Goal: Task Accomplishment & Management: Manage account settings

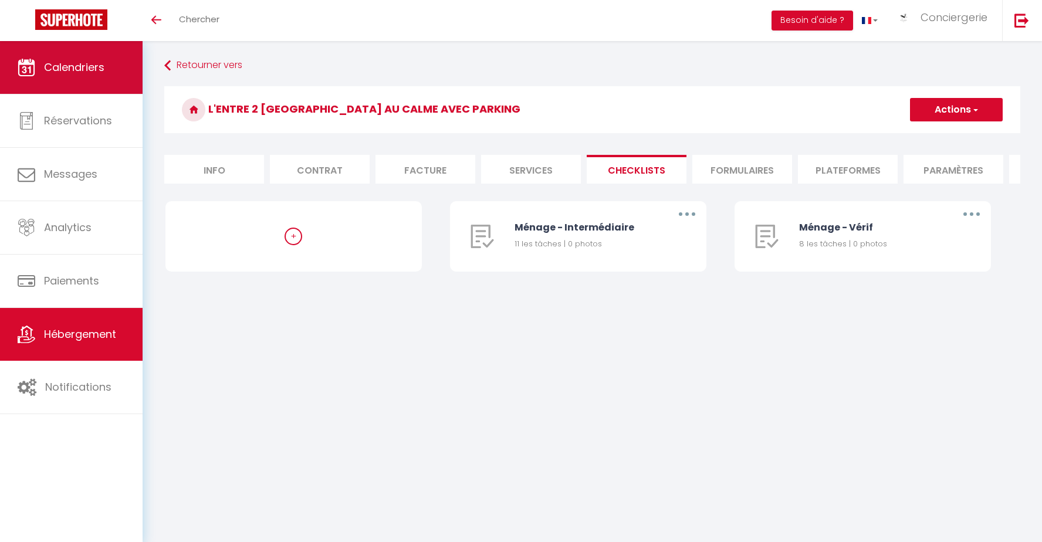
click at [68, 79] on link "Calendriers" at bounding box center [71, 67] width 143 height 53
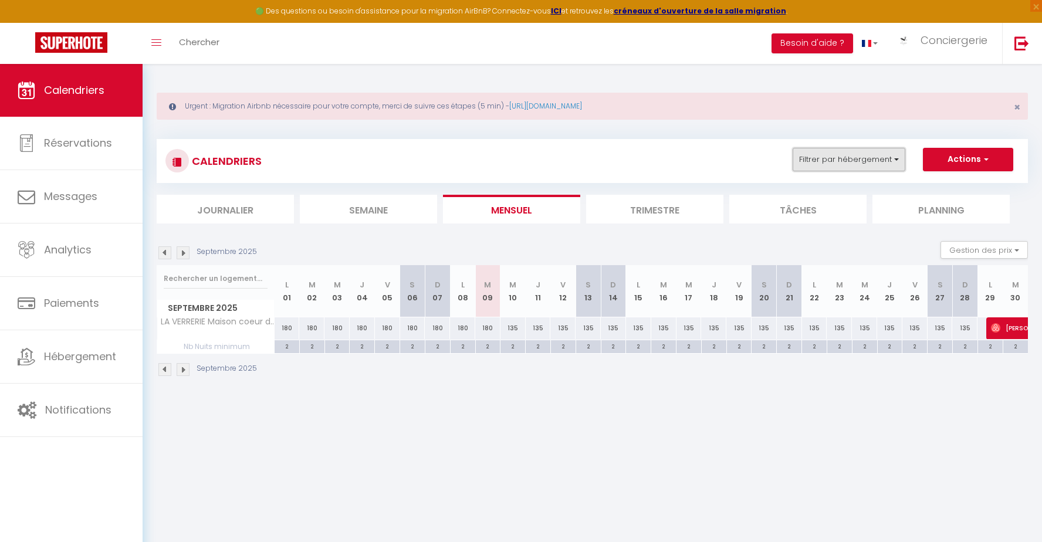
click at [900, 158] on button "Filtrer par hébergement" at bounding box center [848, 159] width 113 height 23
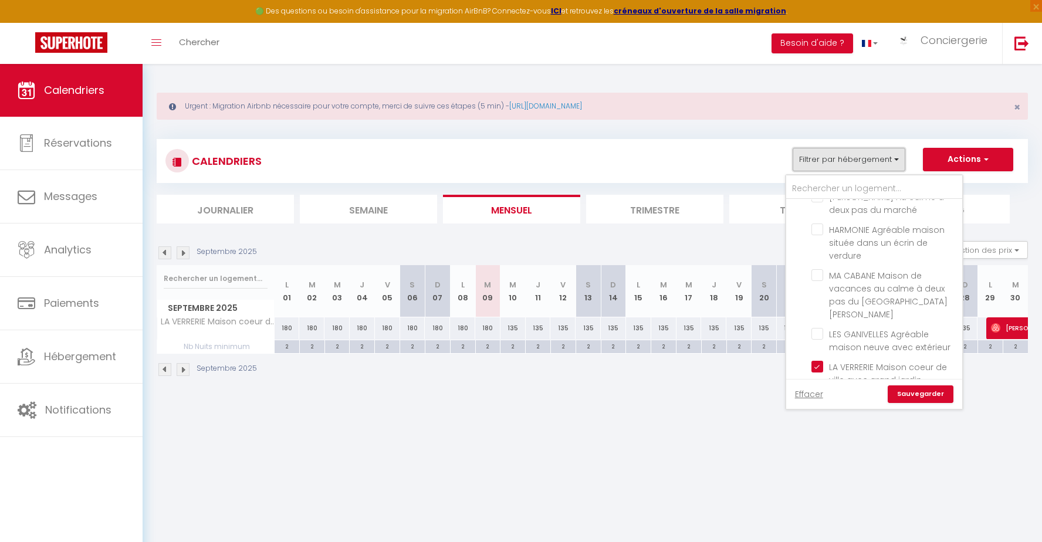
scroll to position [1891, 0]
click at [818, 365] on input "LA VERRERIE Maison coeur de ville avec grand jardin" at bounding box center [884, 371] width 147 height 12
checkbox input "false"
drag, startPoint x: 815, startPoint y: 269, endPoint x: 844, endPoint y: 335, distance: 72.2
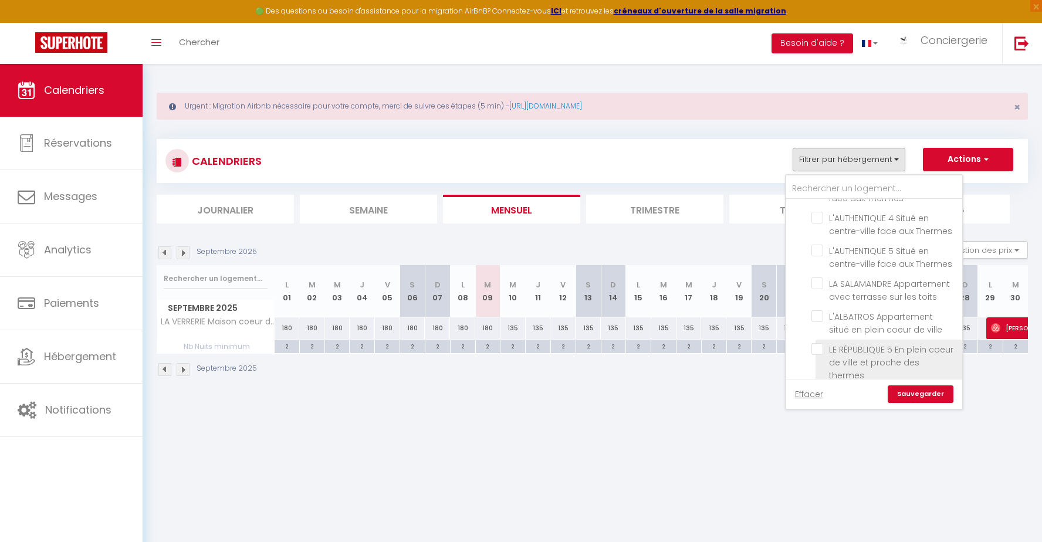
click at [815, 277] on input "LA SALAMANDRE Appartement avec terrasse sur les toits" at bounding box center [884, 283] width 147 height 12
checkbox input "true"
checkbox input "false"
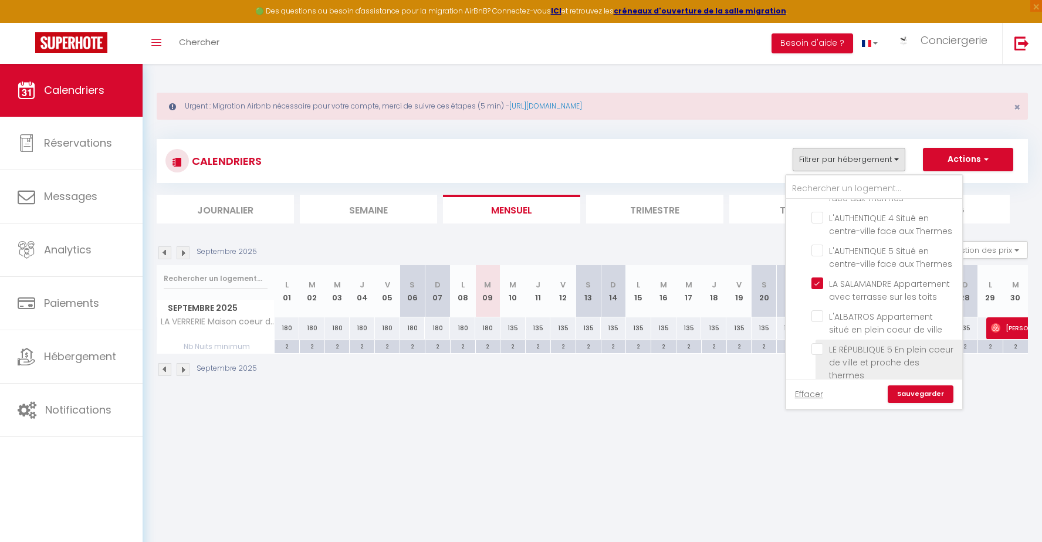
checkbox input "false"
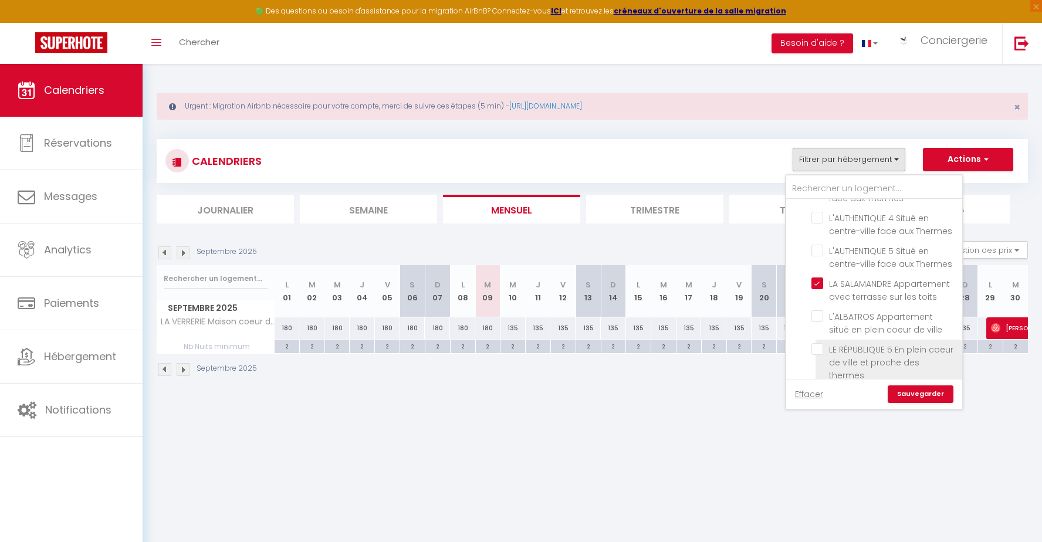
checkbox input "false"
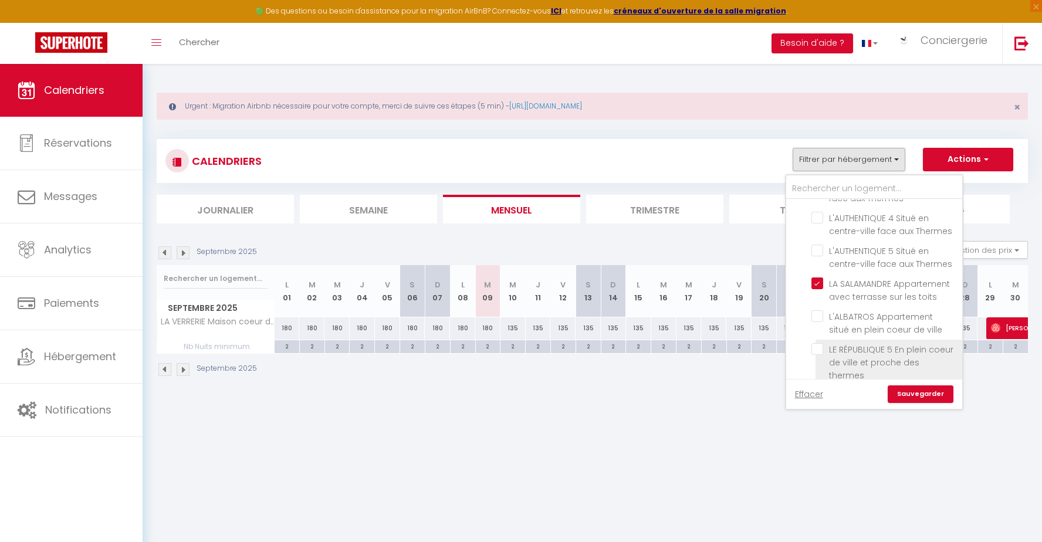
checkbox input "false"
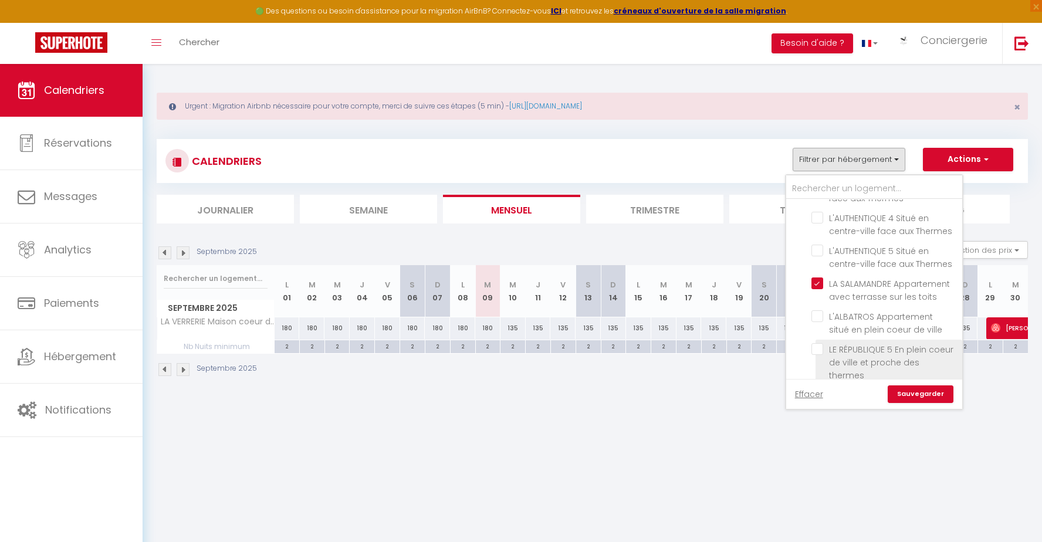
checkbox input "false"
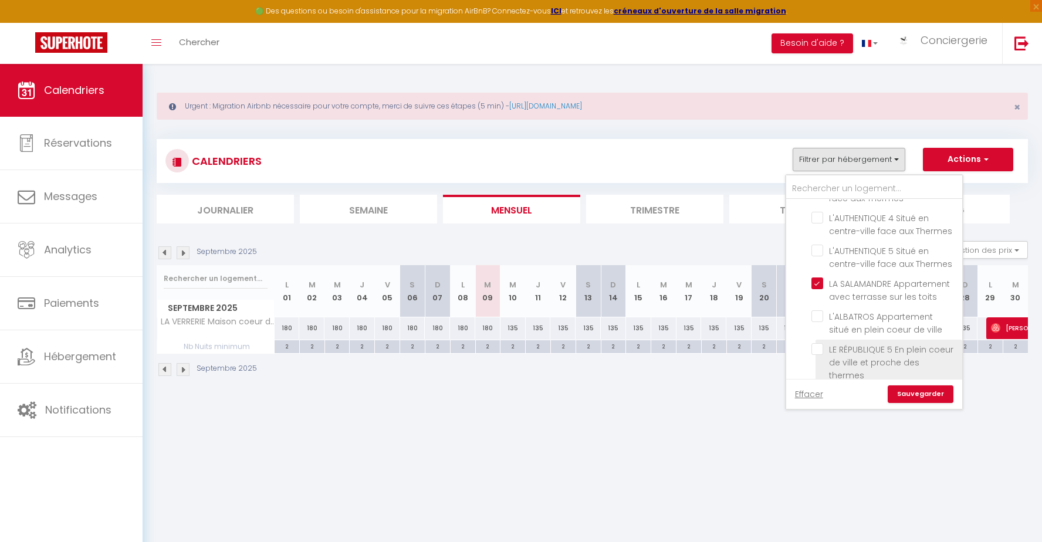
checkbox input "false"
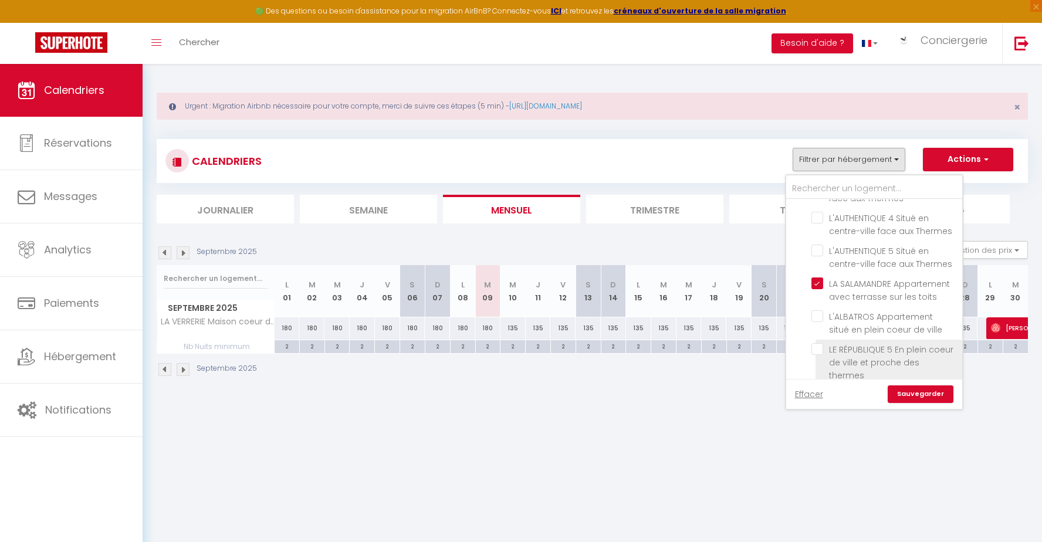
checkbox input "false"
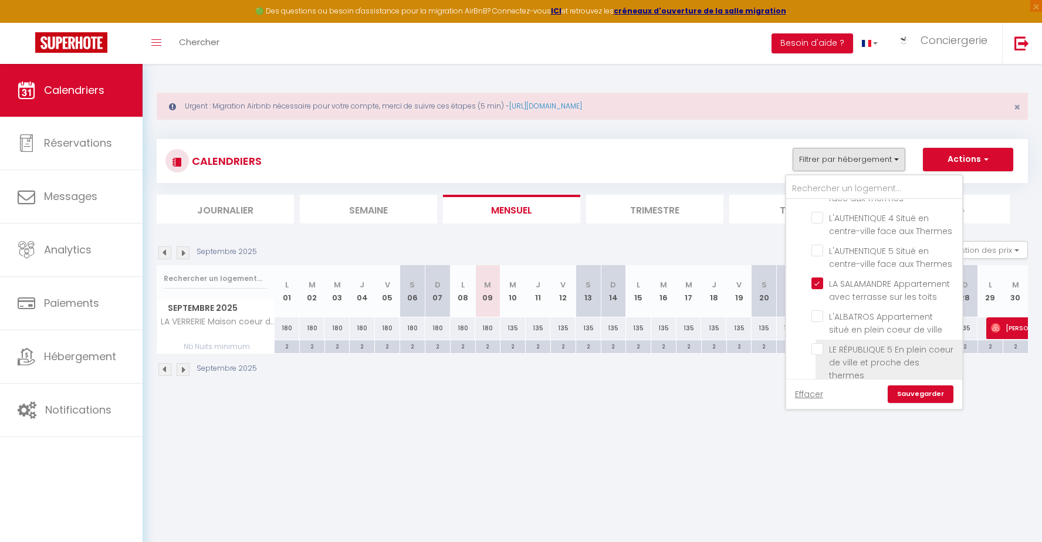
checkbox input "false"
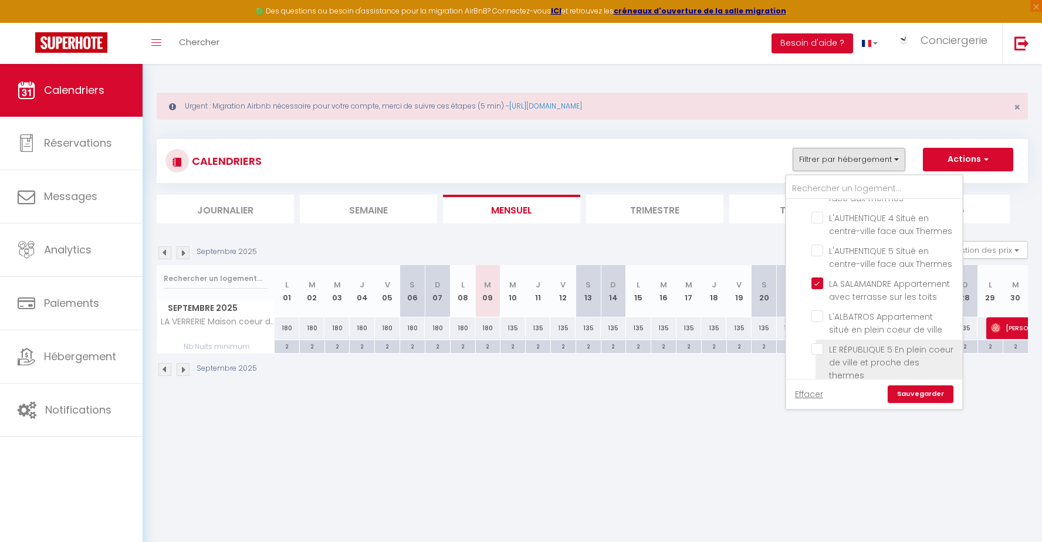
checkbox input "false"
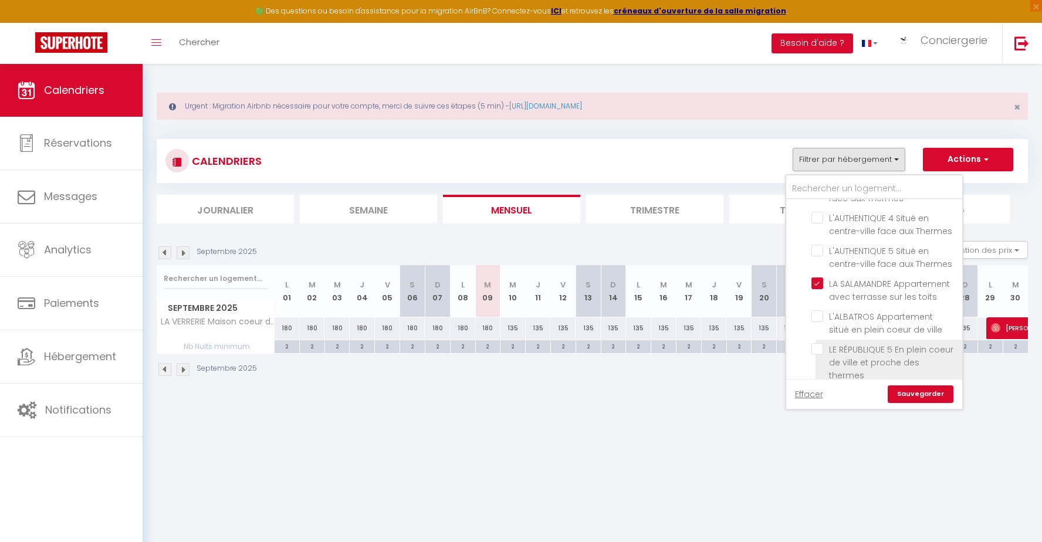
checkbox input "false"
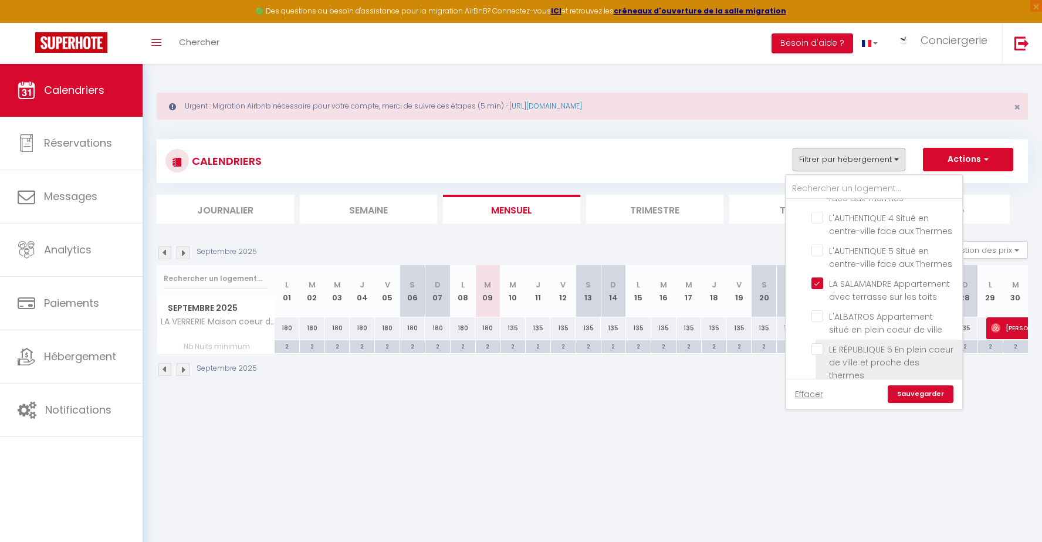
checkbox input "false"
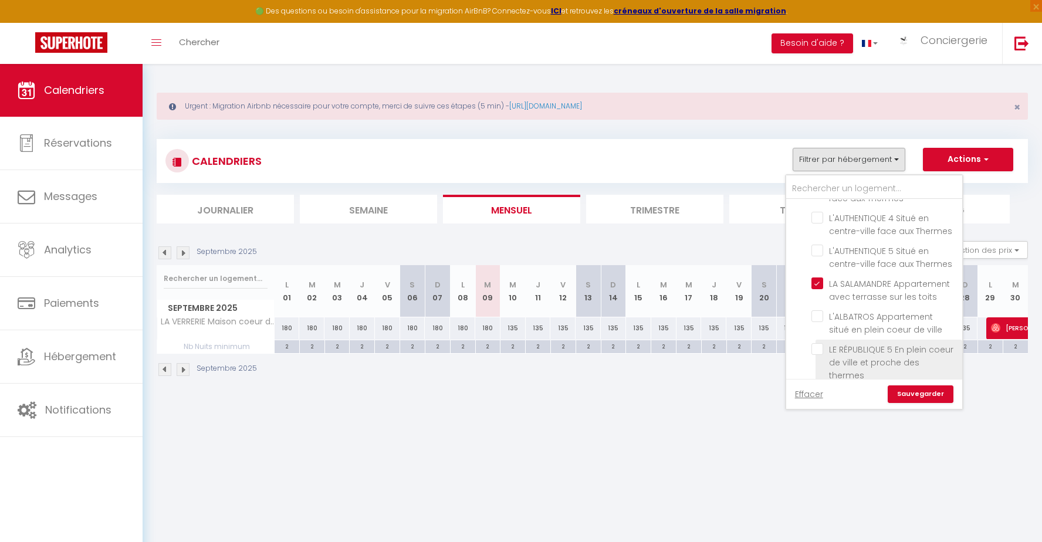
checkbox input "false"
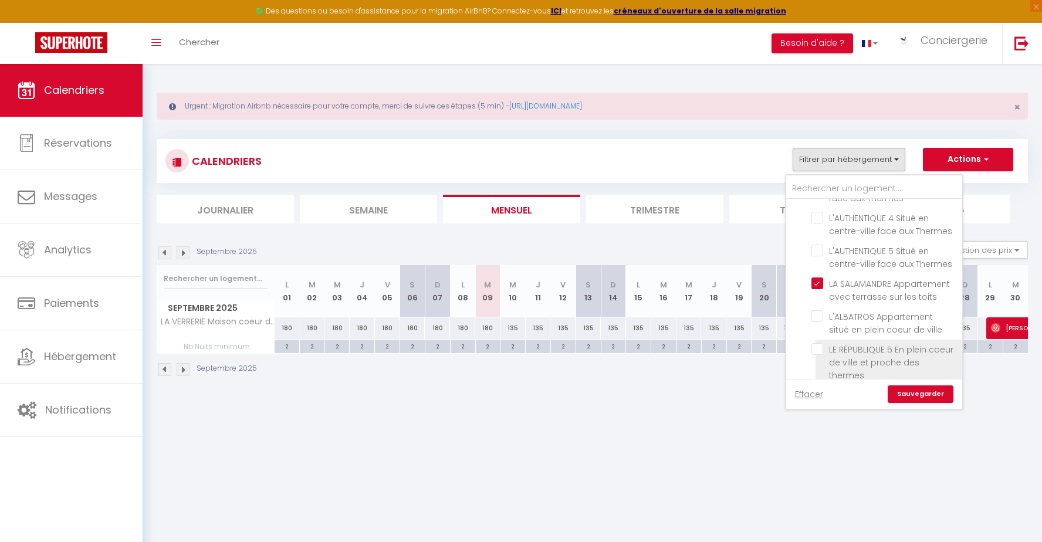
checkbox input "false"
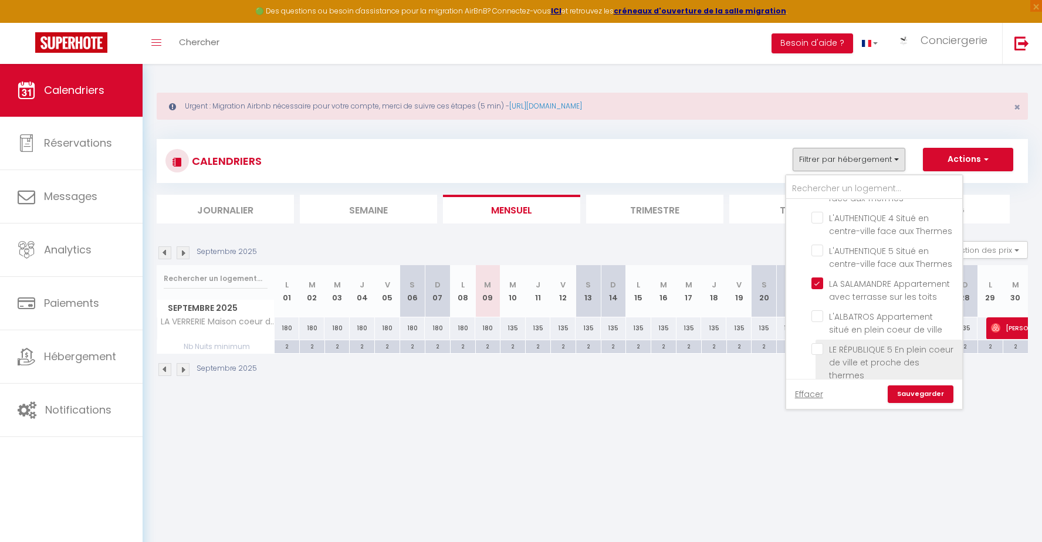
checkbox input "false"
click at [922, 396] on link "Sauvegarder" at bounding box center [921, 394] width 66 height 18
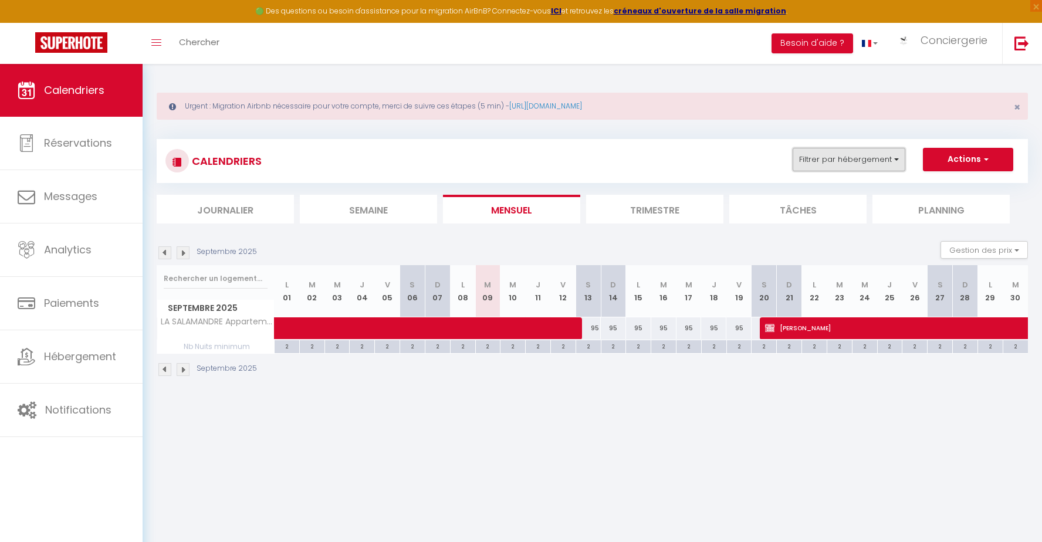
click at [863, 166] on button "Filtrer par hébergement" at bounding box center [848, 159] width 113 height 23
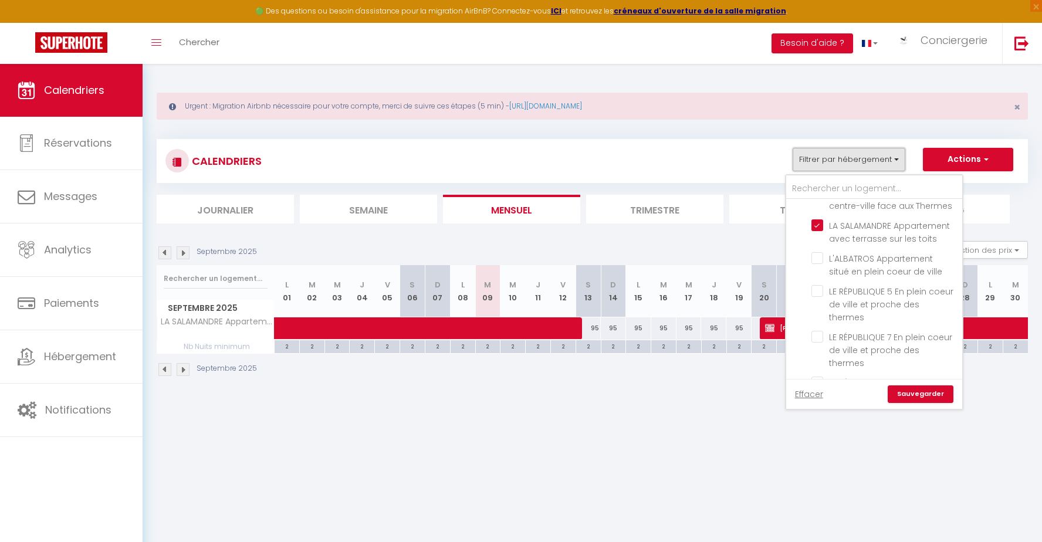
scroll to position [629, 0]
click at [818, 368] on input "LE RÉPUBLIQUE 8 En plein coeur de ville et proche des thermes" at bounding box center [884, 374] width 147 height 12
checkbox input "true"
checkbox input "false"
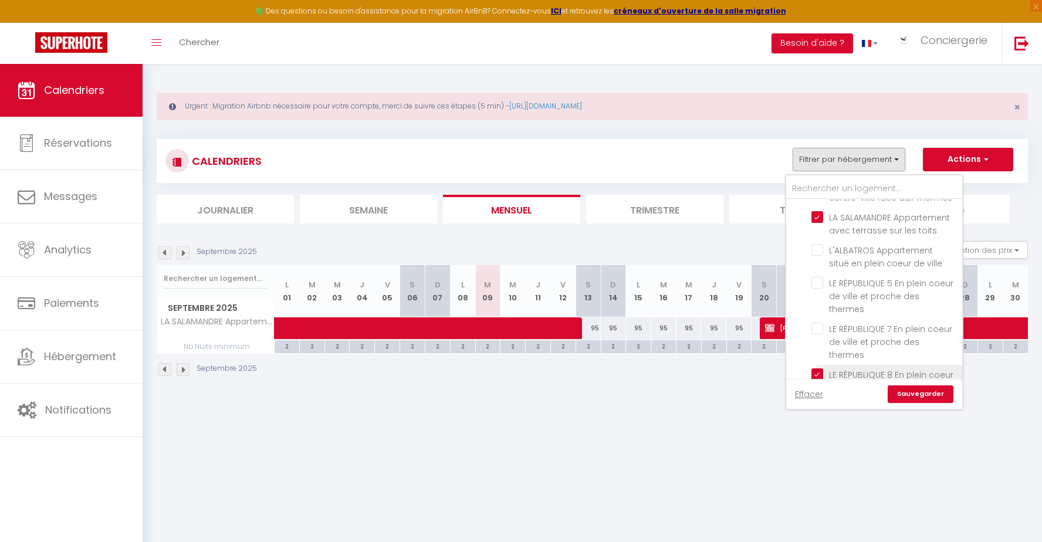
checkbox input "false"
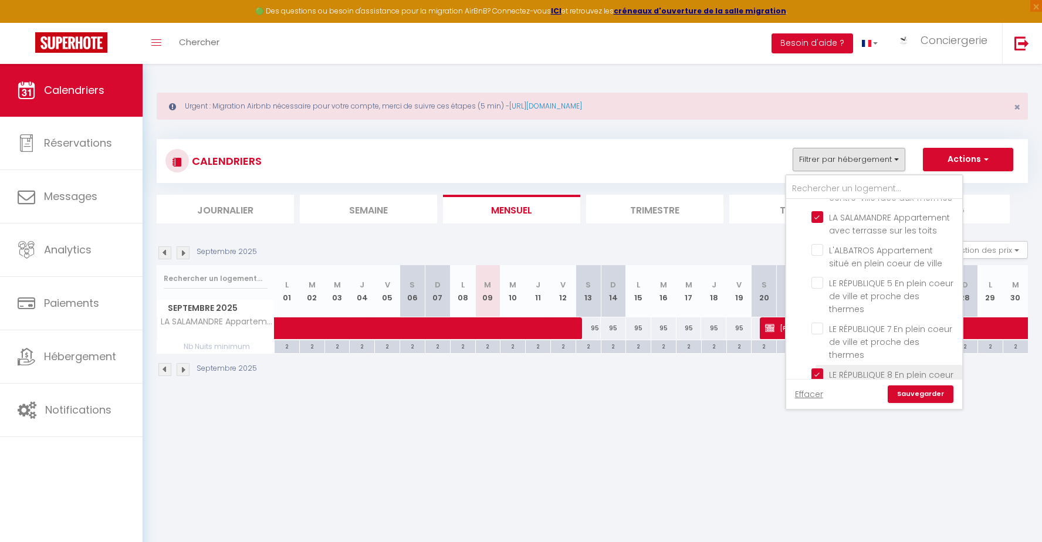
checkbox input "false"
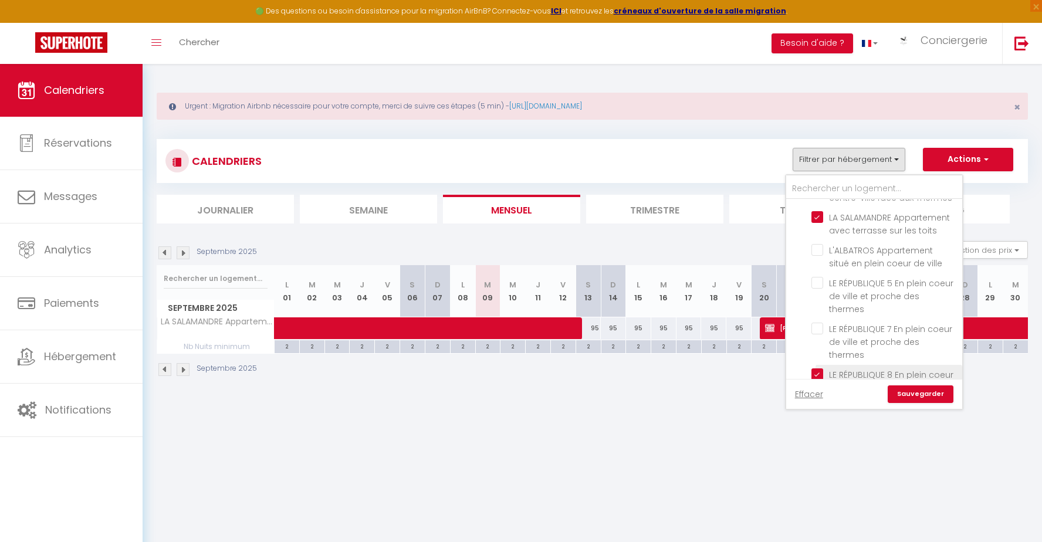
checkbox input "false"
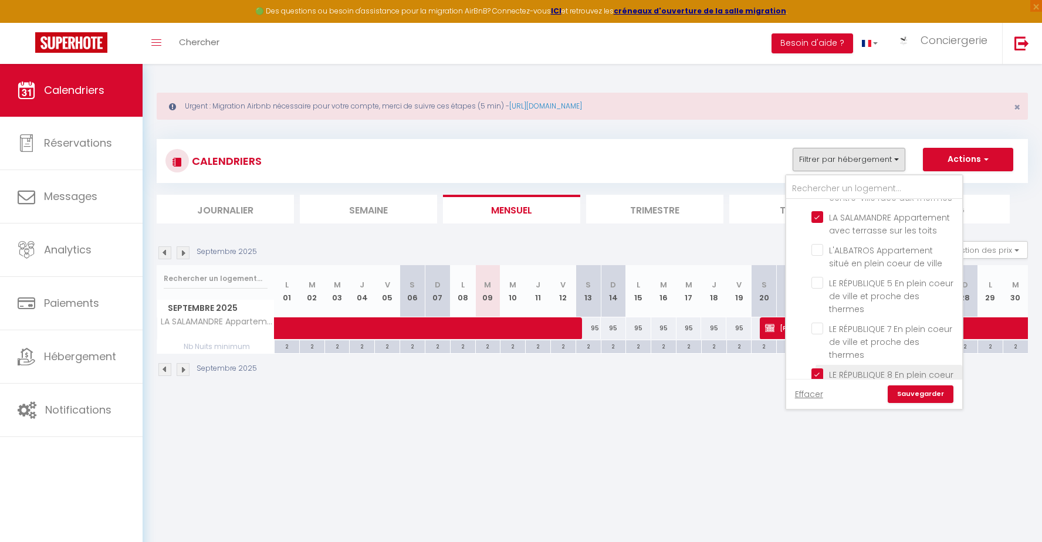
checkbox input "false"
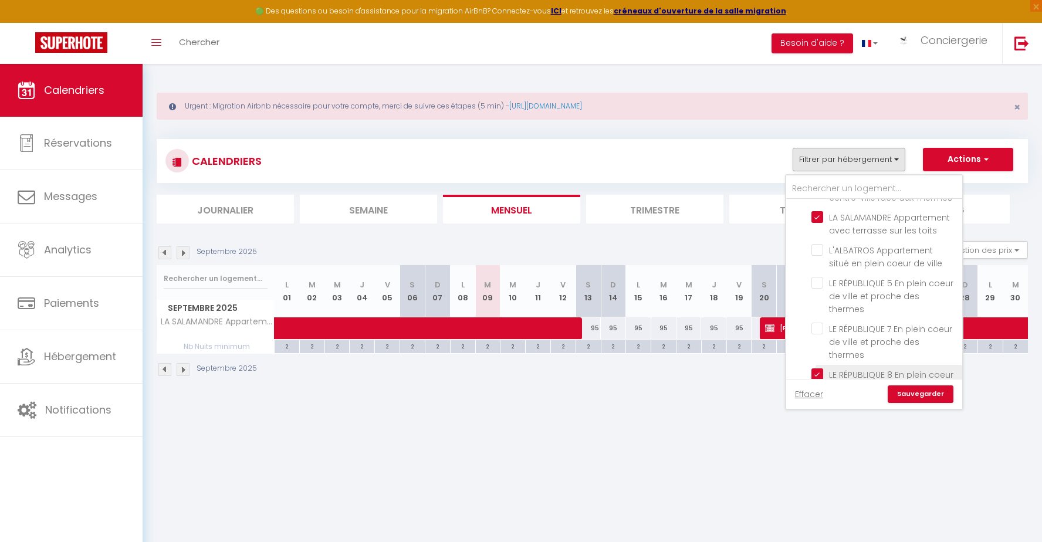
checkbox input "false"
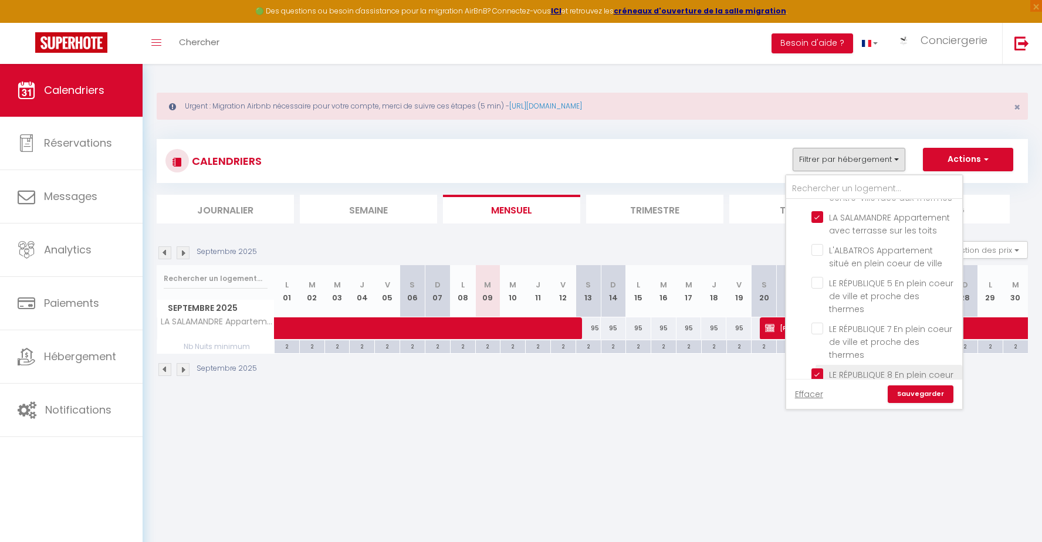
checkbox input "false"
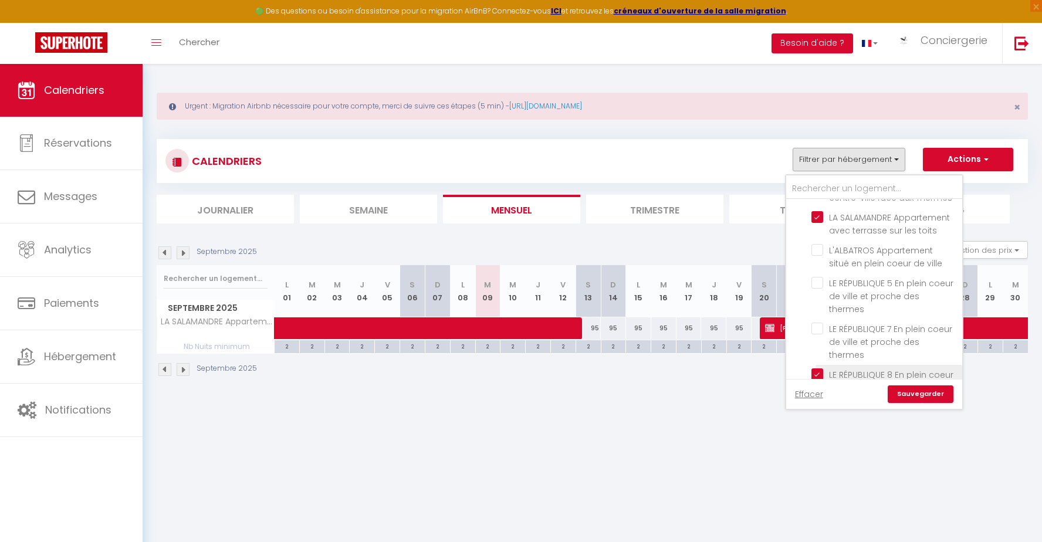
checkbox input "false"
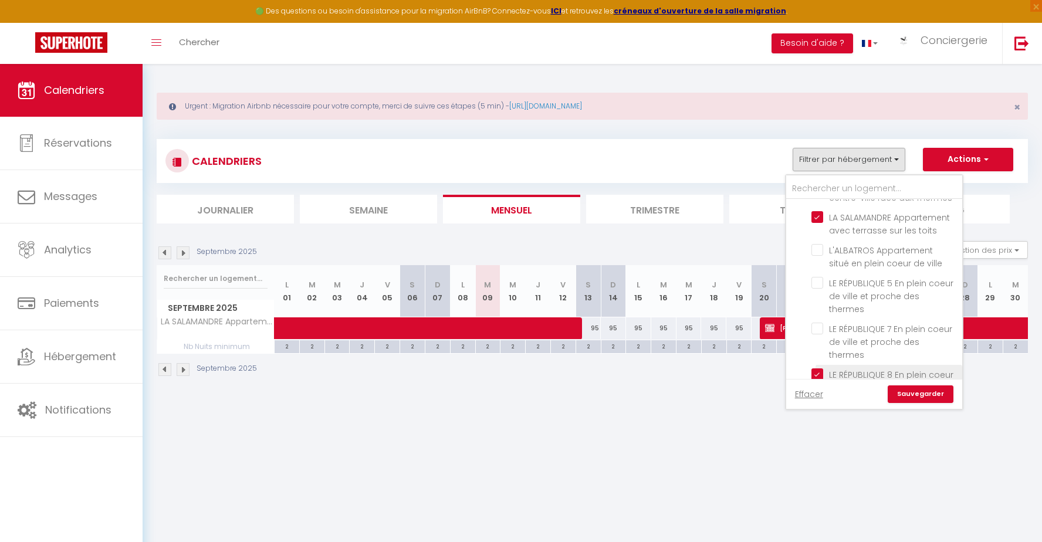
checkbox input "false"
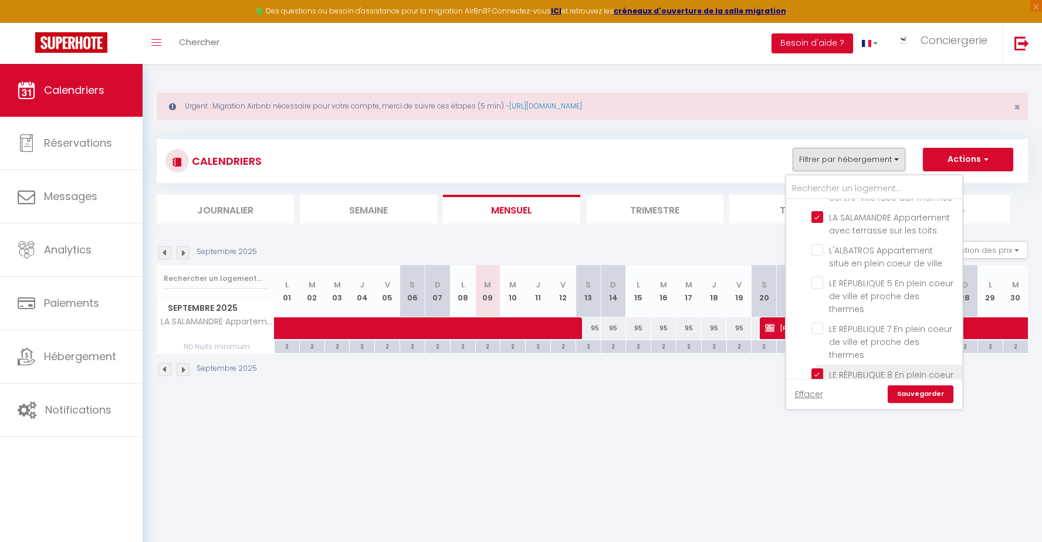
checkbox input "false"
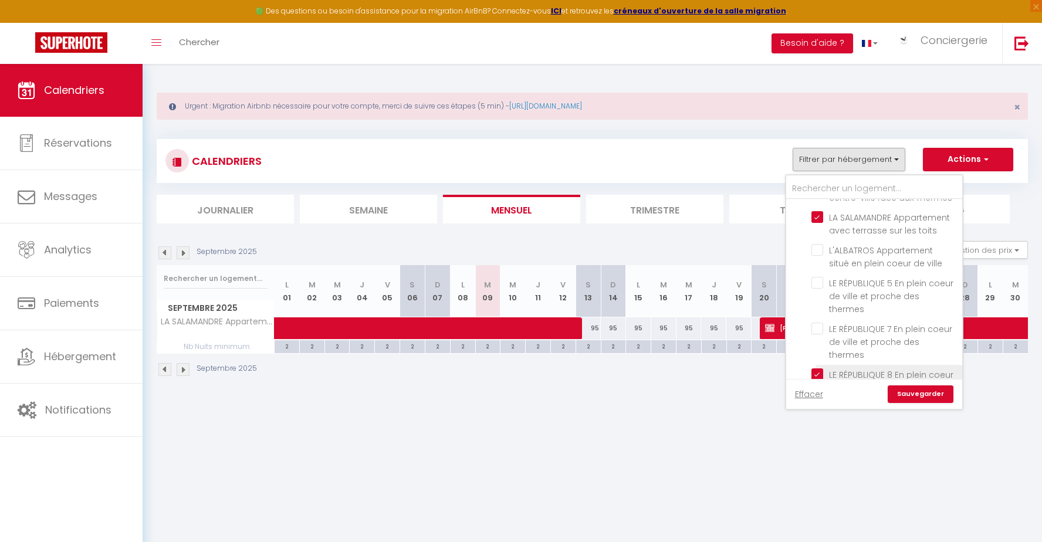
checkbox input "false"
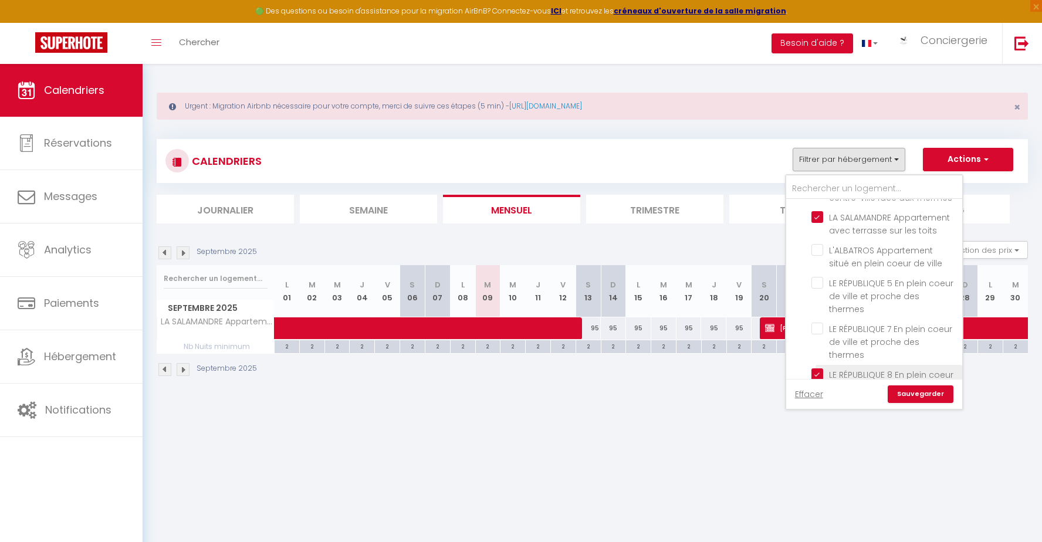
checkbox input "false"
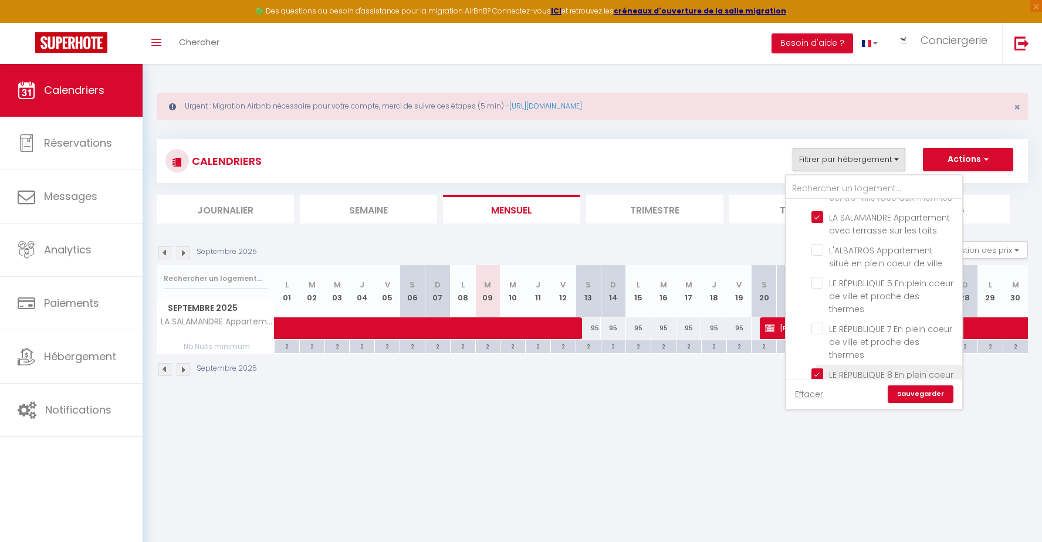
checkbox input "false"
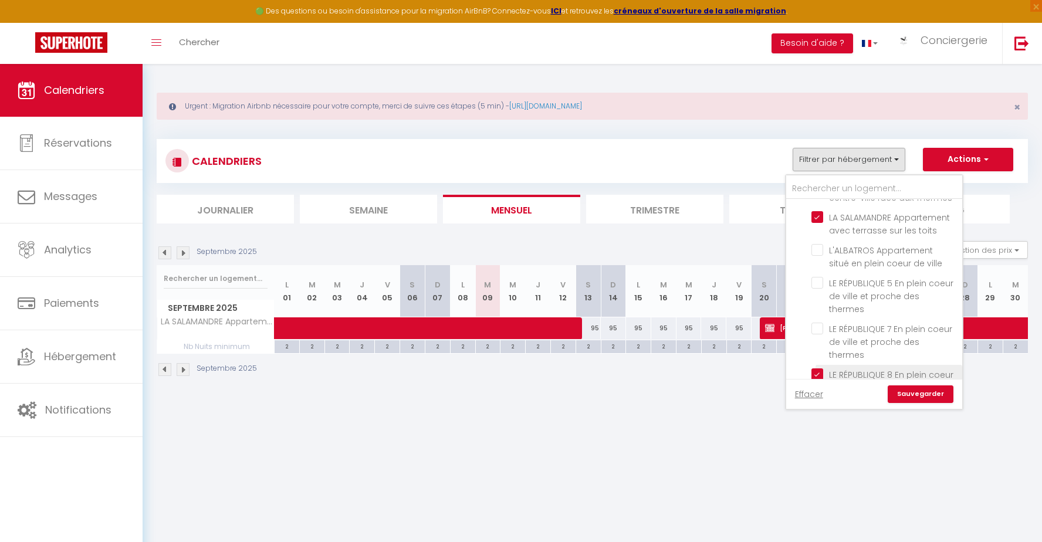
checkbox input "false"
click at [818, 323] on input "LE RÉPUBLIQUE 7 En plein coeur de ville et proche des thermes" at bounding box center [884, 329] width 147 height 12
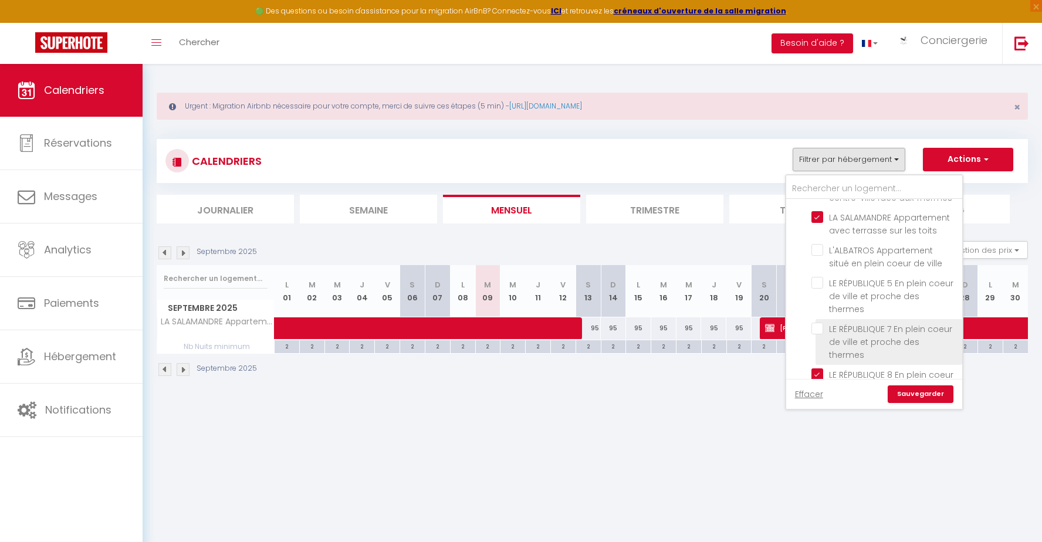
checkbox input "true"
checkbox input "false"
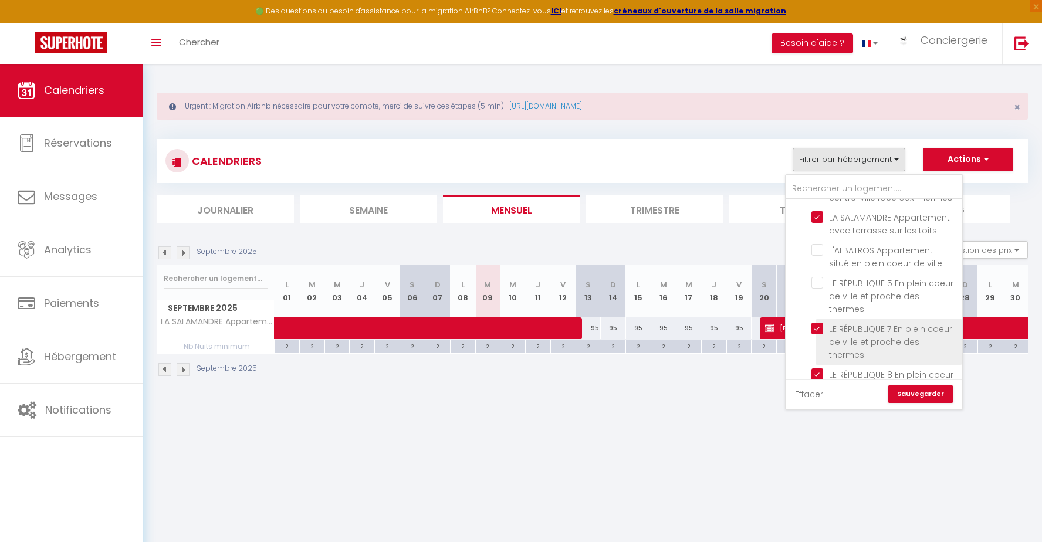
checkbox input "false"
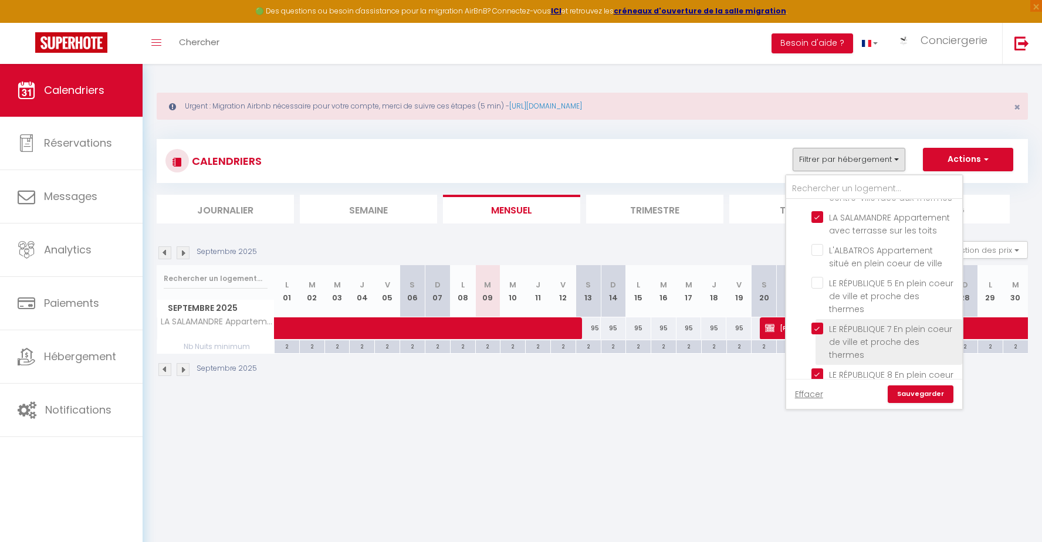
checkbox input "false"
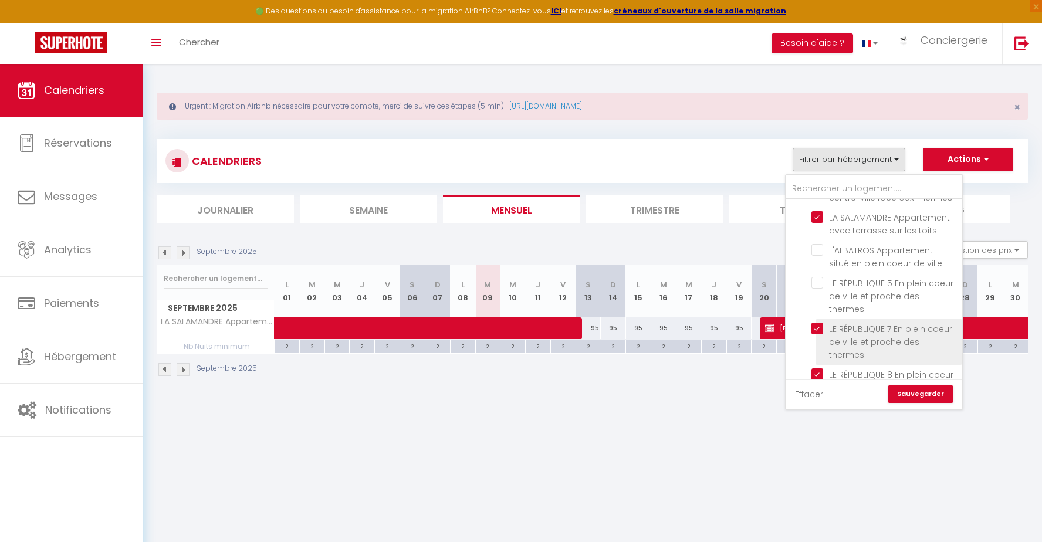
checkbox input "false"
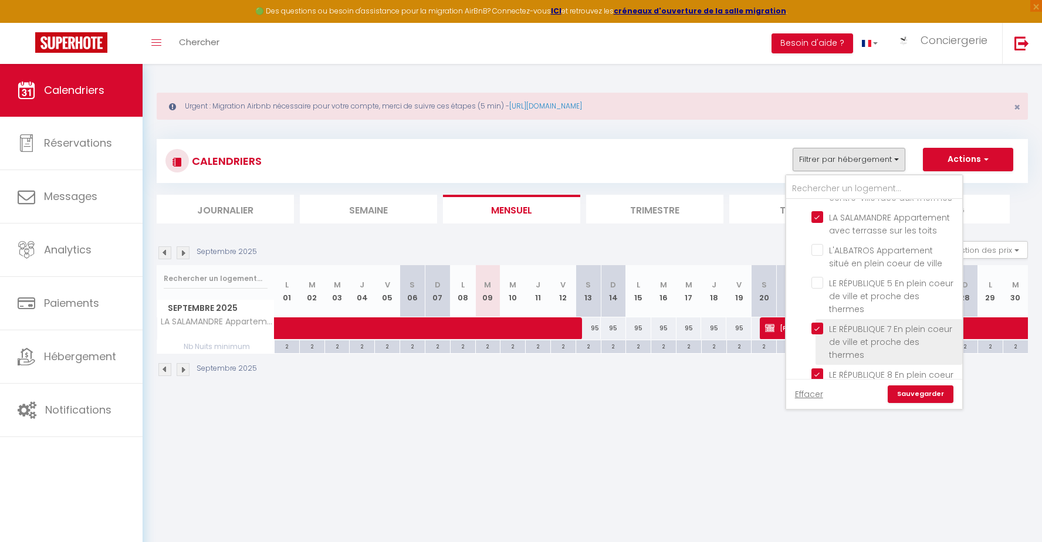
checkbox input "false"
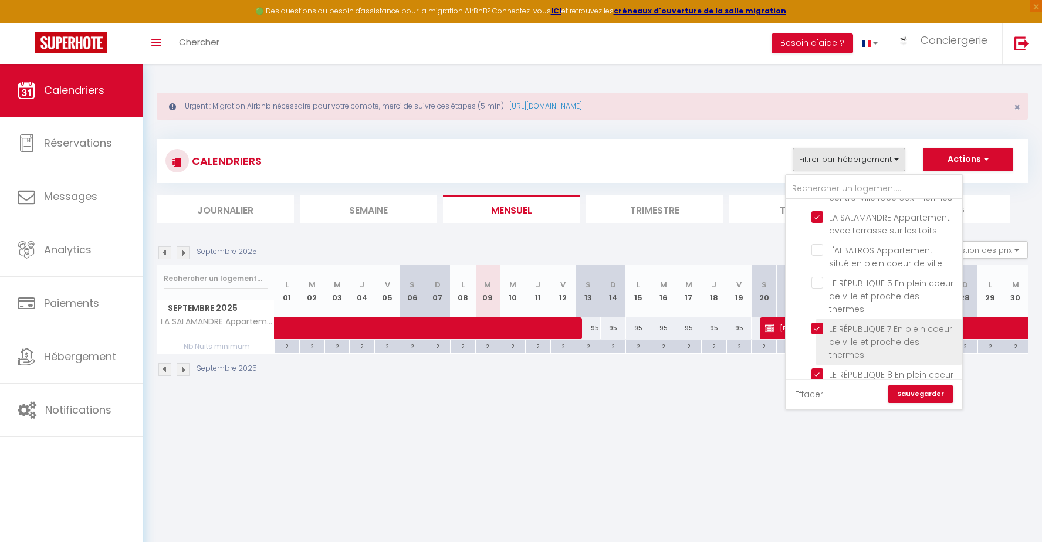
checkbox input "false"
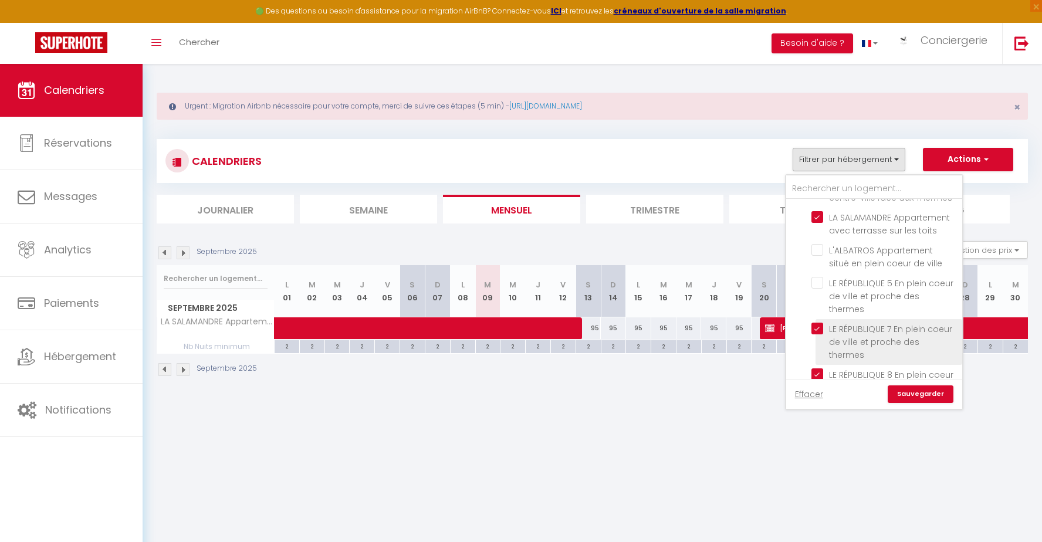
checkbox input "false"
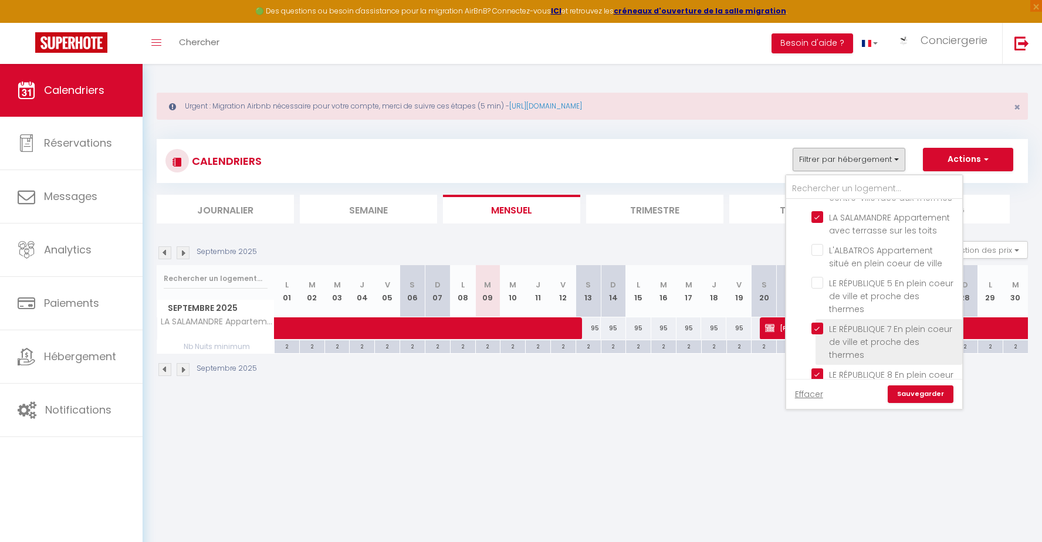
checkbox input "false"
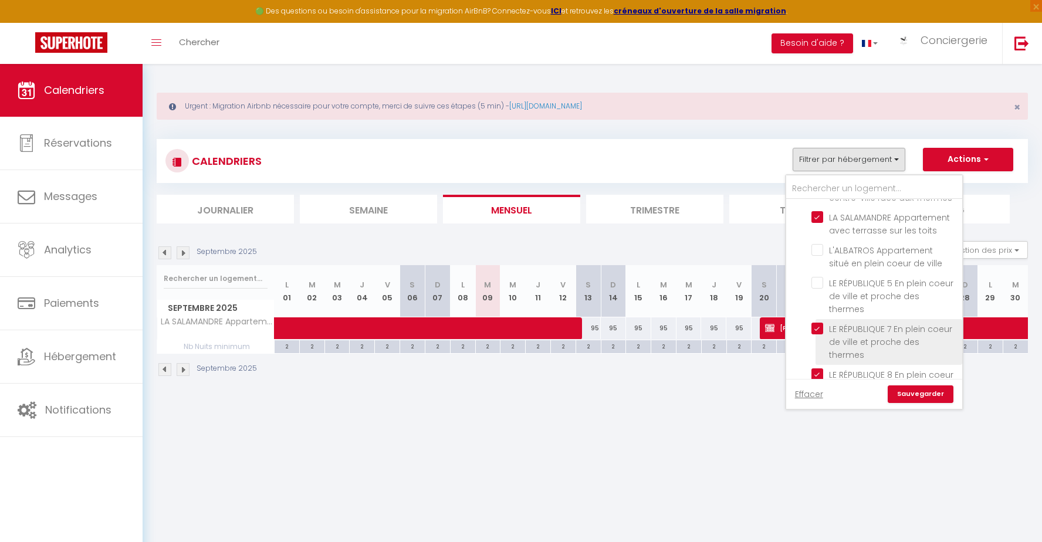
checkbox input "false"
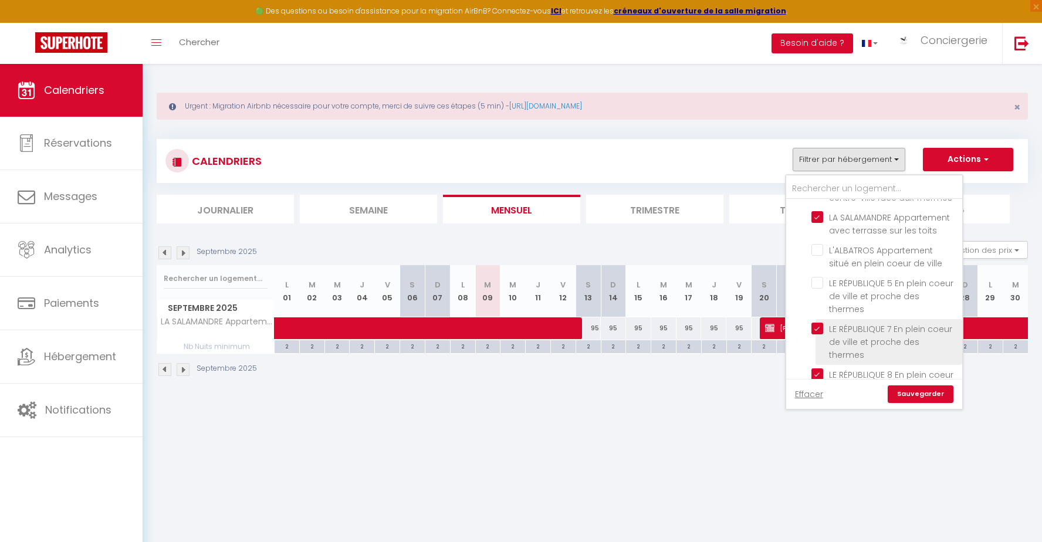
checkbox input "false"
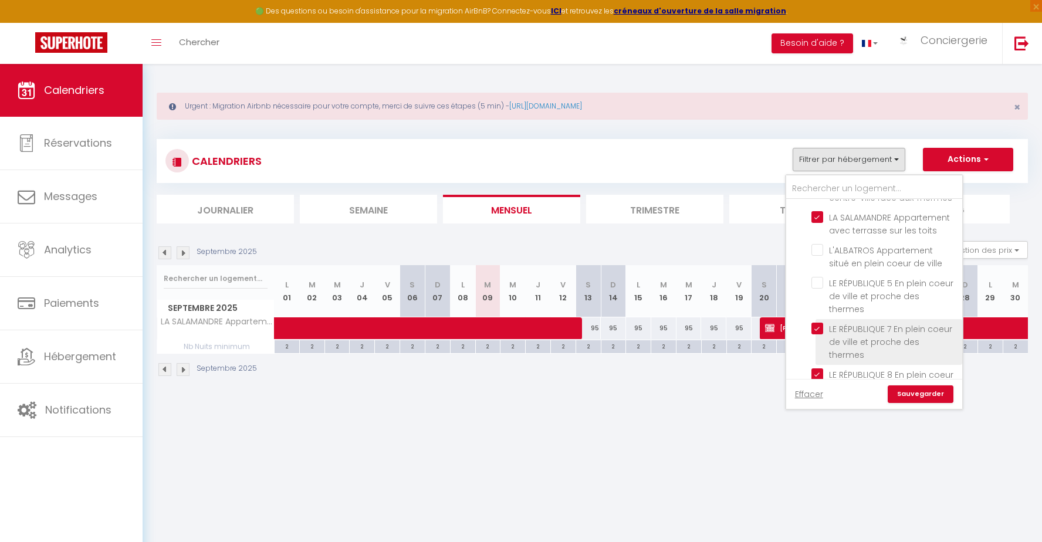
checkbox input "false"
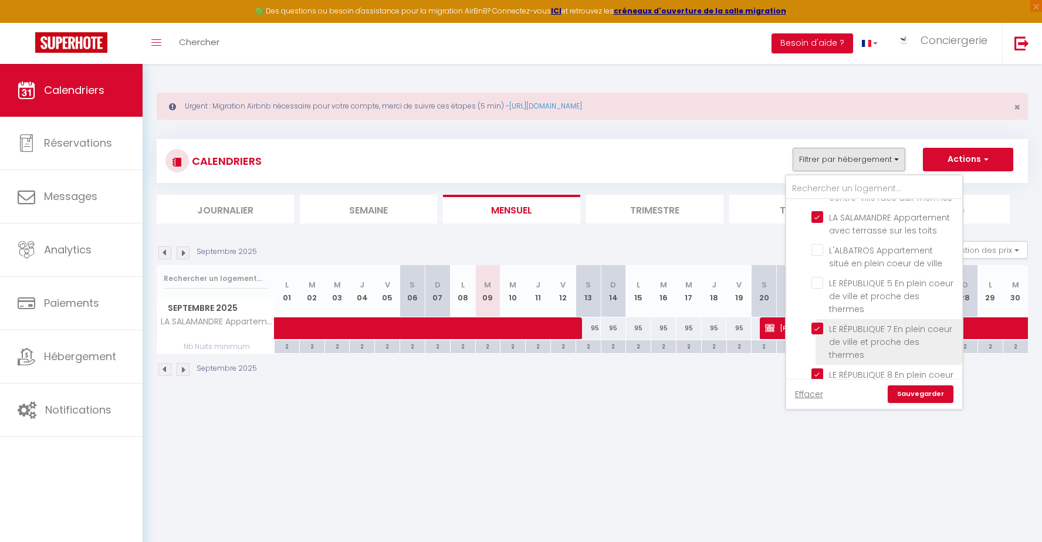
checkbox input "false"
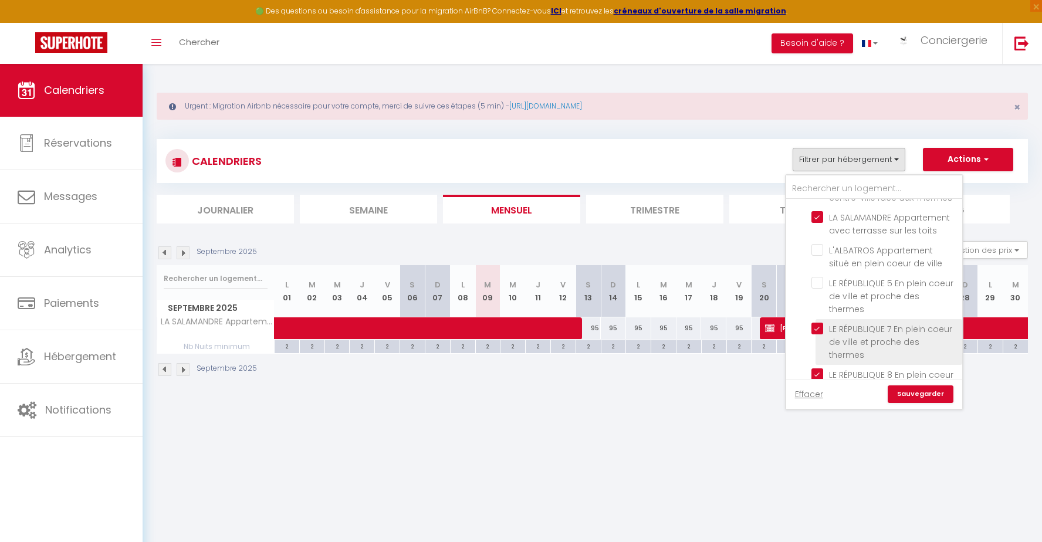
checkbox input "false"
drag, startPoint x: 815, startPoint y: 268, endPoint x: 856, endPoint y: 343, distance: 85.9
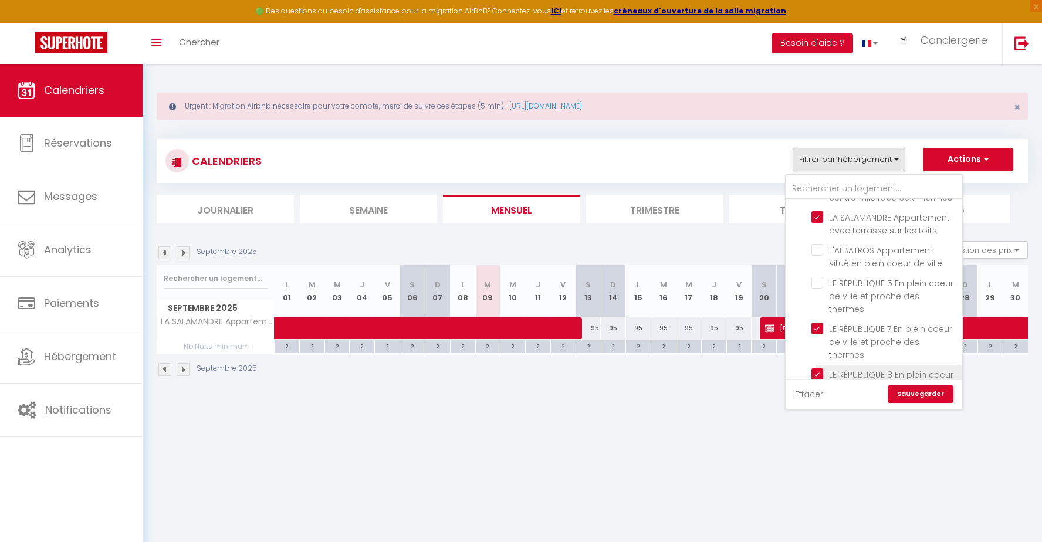
click at [818, 277] on input "LE RÉPUBLIQUE 5 En plein coeur de ville et proche des thermes" at bounding box center [884, 283] width 147 height 12
click at [906, 397] on link "Sauvegarder" at bounding box center [921, 394] width 66 height 18
